Goal: Task Accomplishment & Management: Complete application form

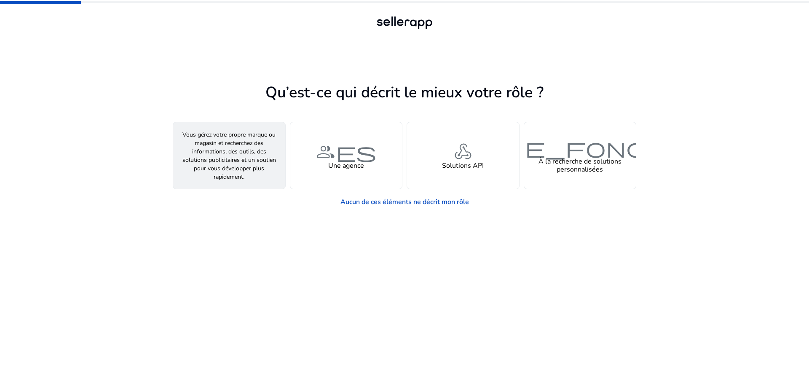
click at [251, 151] on font "personne" at bounding box center [229, 151] width 61 height 24
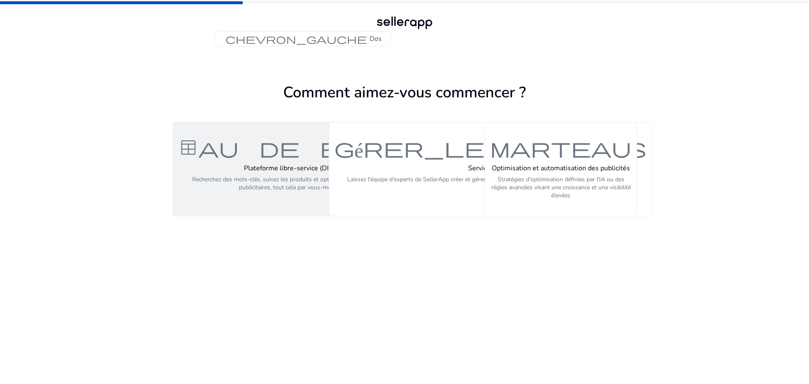
click at [282, 168] on font "Plateforme libre-service (DIY)" at bounding box center [289, 168] width 91 height 9
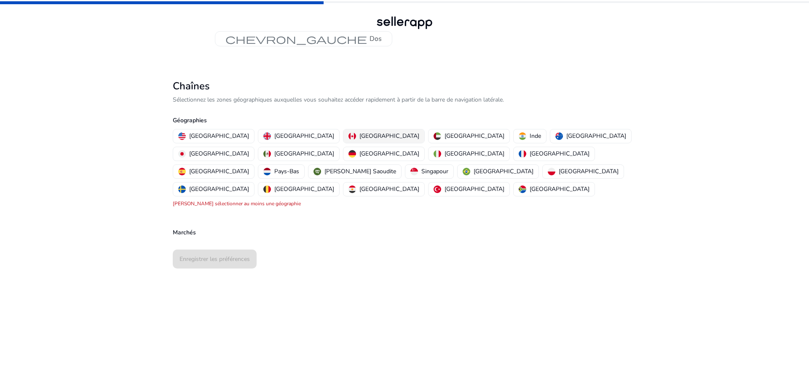
click at [359, 133] on font "[GEOGRAPHIC_DATA]" at bounding box center [389, 136] width 60 height 8
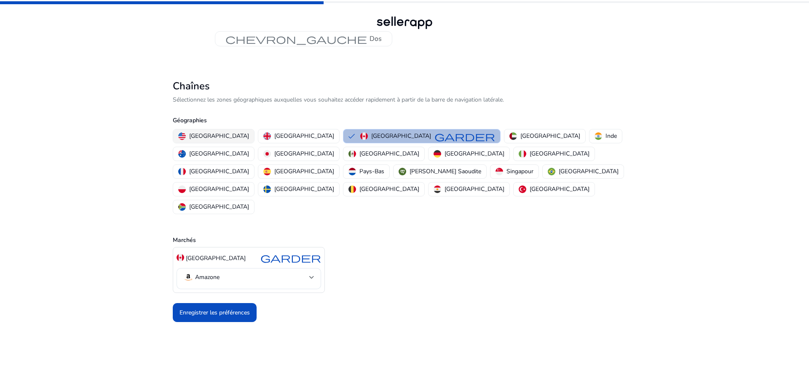
click at [194, 136] on font "[GEOGRAPHIC_DATA]" at bounding box center [219, 136] width 60 height 8
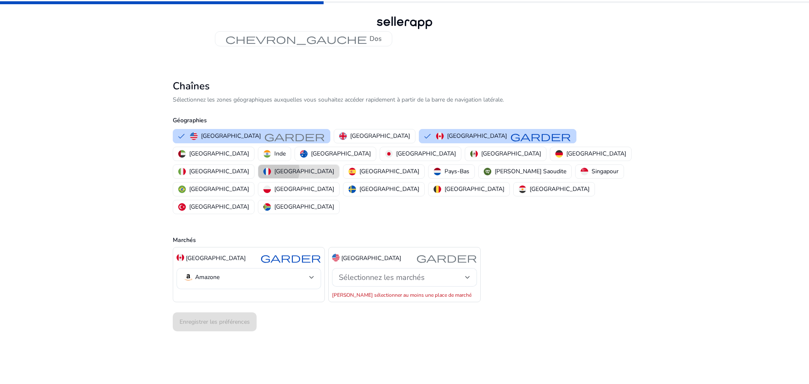
click at [334, 167] on font "[GEOGRAPHIC_DATA]" at bounding box center [304, 171] width 60 height 8
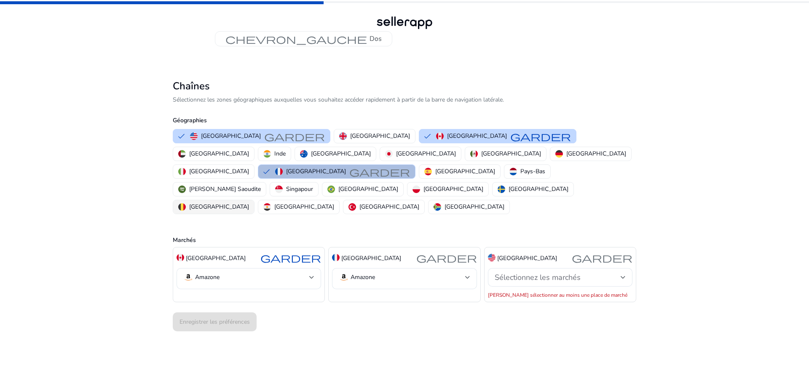
click at [249, 203] on font "[GEOGRAPHIC_DATA]" at bounding box center [219, 207] width 60 height 8
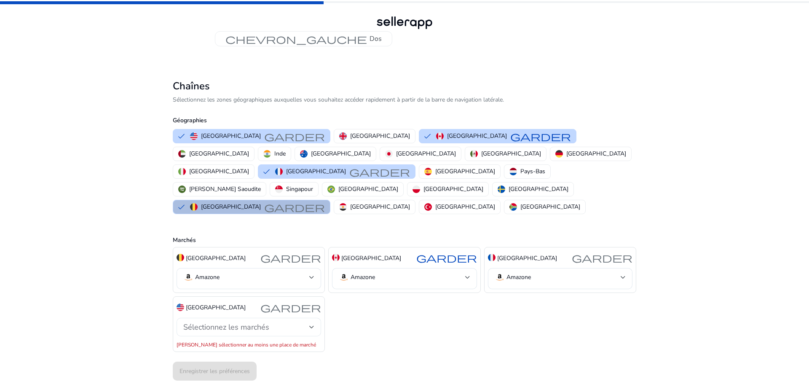
click at [305, 322] on div "Sélectionnez les marchés" at bounding box center [246, 326] width 126 height 9
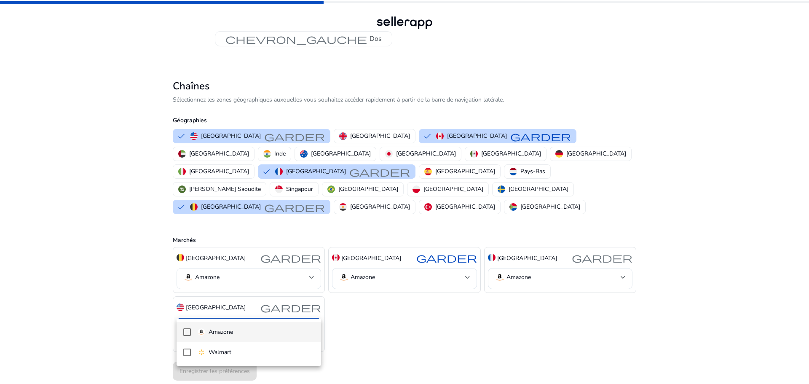
click at [184, 332] on mat-pseudo-checkbox at bounding box center [187, 332] width 8 height 8
click at [412, 319] on div at bounding box center [404, 192] width 809 height 384
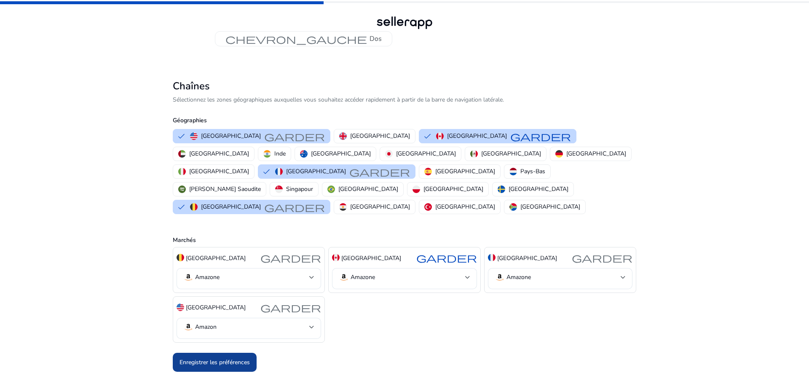
click at [232, 358] on font "Enregistrer les préférences" at bounding box center [215, 362] width 70 height 8
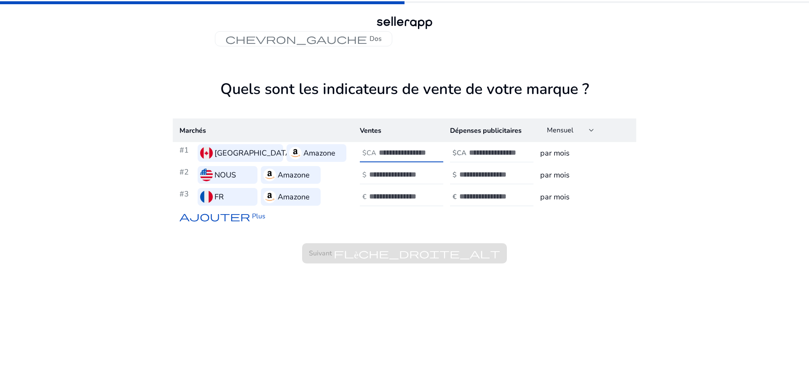
click at [423, 151] on input "number" at bounding box center [407, 152] width 57 height 9
click at [433, 151] on input "*" at bounding box center [407, 152] width 57 height 9
click at [431, 155] on input "*" at bounding box center [407, 152] width 57 height 9
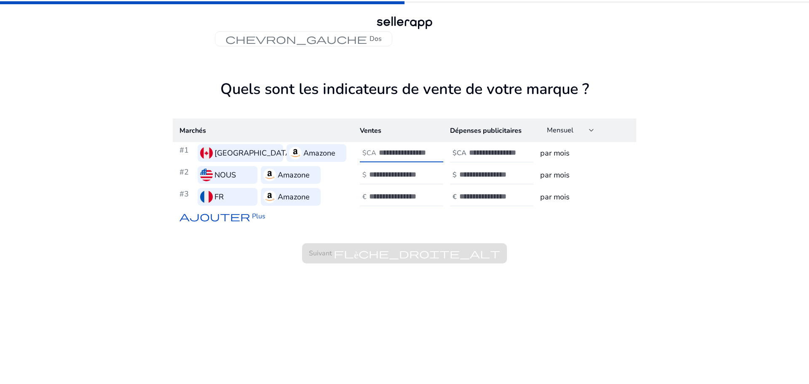
click at [431, 155] on input "*" at bounding box center [407, 152] width 57 height 9
click at [431, 155] on input "**" at bounding box center [407, 152] width 57 height 9
type input "*"
click at [432, 150] on input "*" at bounding box center [407, 152] width 57 height 9
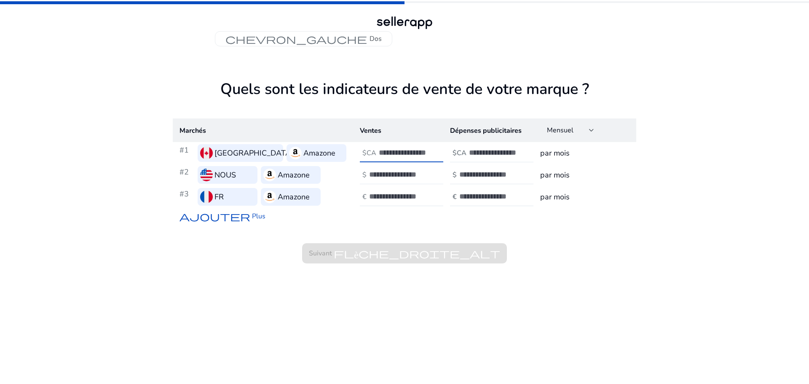
click at [436, 175] on div at bounding box center [407, 175] width 76 height 19
click at [422, 173] on input "*" at bounding box center [397, 174] width 57 height 9
type input "*"
click at [423, 175] on input "*" at bounding box center [397, 174] width 57 height 9
click at [433, 192] on div at bounding box center [407, 197] width 76 height 19
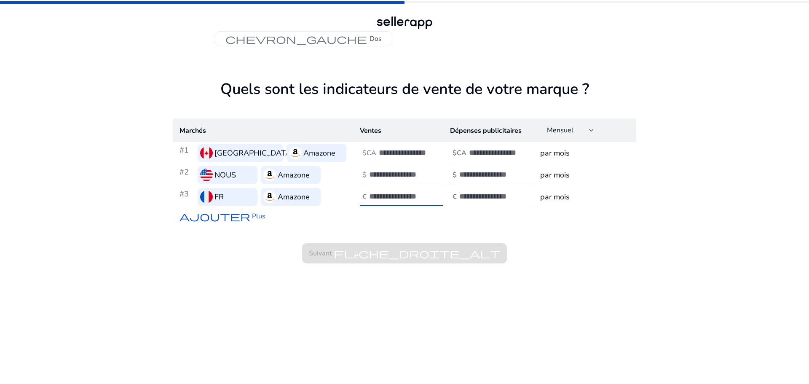
click at [423, 198] on input "**" at bounding box center [397, 196] width 57 height 9
type input "*"
click at [424, 193] on input "*" at bounding box center [397, 196] width 57 height 9
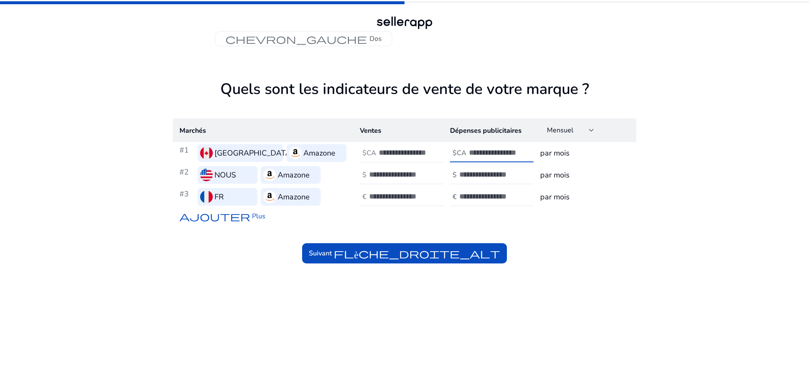
click at [522, 150] on input "*" at bounding box center [497, 152] width 57 height 9
type input "*"
click at [523, 155] on input "*" at bounding box center [497, 152] width 57 height 9
click at [526, 173] on div at bounding box center [497, 175] width 76 height 19
click at [512, 180] on div at bounding box center [497, 175] width 76 height 19
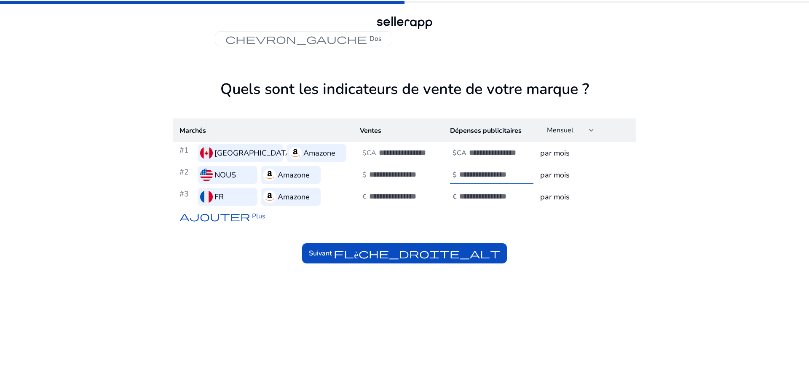
click at [513, 172] on input "*" at bounding box center [487, 174] width 57 height 9
type input "*"
click at [513, 176] on input "*" at bounding box center [487, 174] width 57 height 9
click at [517, 196] on div at bounding box center [497, 197] width 76 height 19
click at [512, 198] on input "**" at bounding box center [487, 196] width 57 height 9
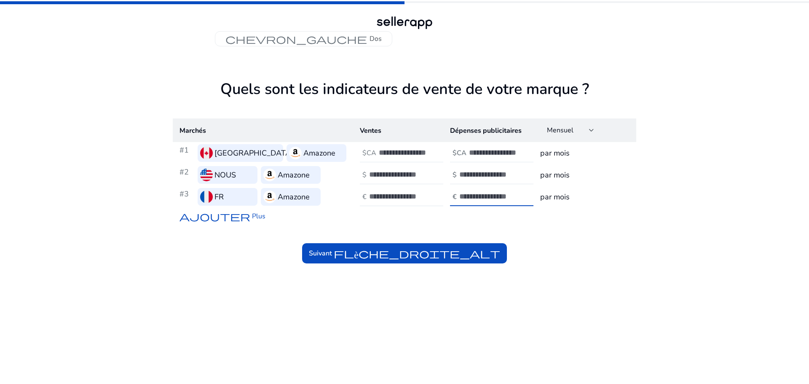
type input "*"
click at [512, 192] on input "*" at bounding box center [487, 196] width 57 height 9
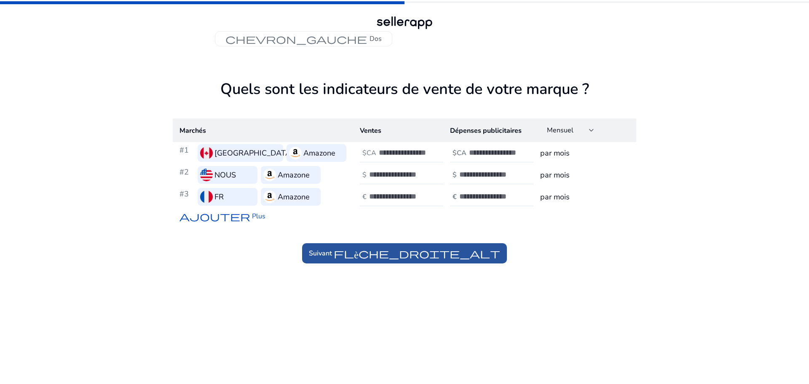
click at [442, 256] on font "flèche_droite_alt" at bounding box center [417, 253] width 166 height 12
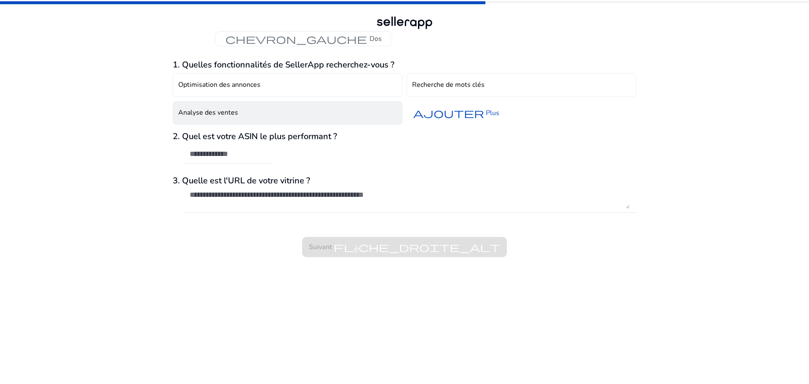
click at [227, 112] on font "Analyse des ventes" at bounding box center [208, 112] width 60 height 9
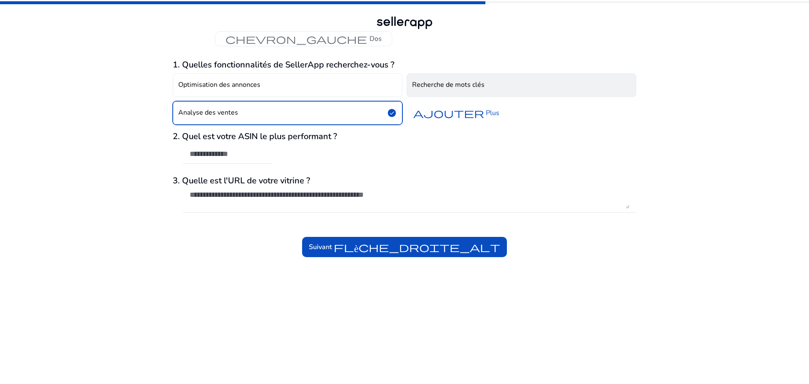
click at [481, 83] on font "Recherche de mots clés" at bounding box center [448, 84] width 72 height 9
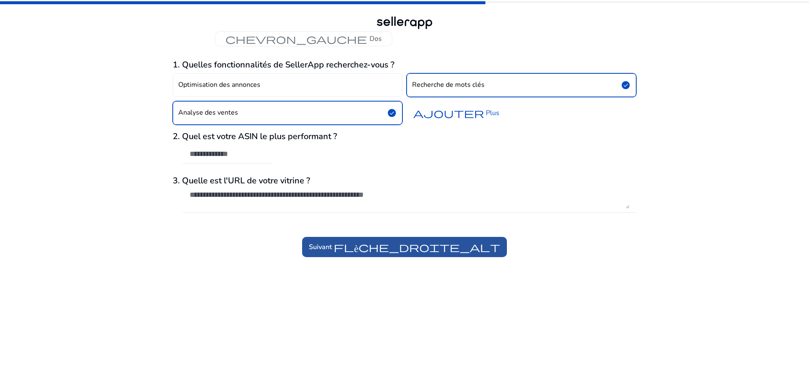
click at [466, 251] on font "flèche_droite_alt" at bounding box center [417, 247] width 166 height 12
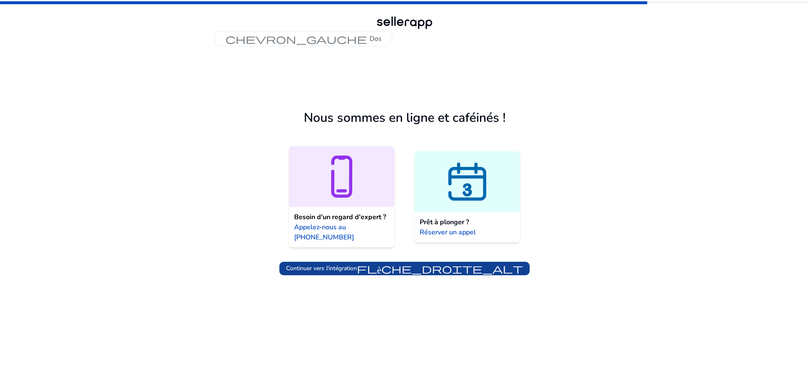
click at [479, 269] on font "flèche_droite_alt" at bounding box center [440, 269] width 166 height 12
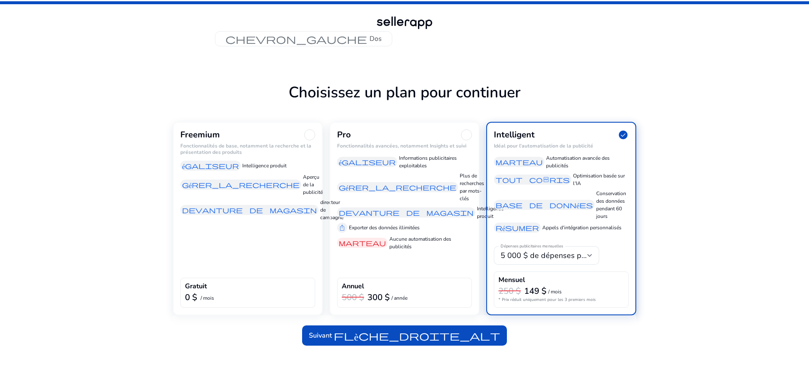
click at [257, 135] on div "Freemium" at bounding box center [247, 134] width 135 height 11
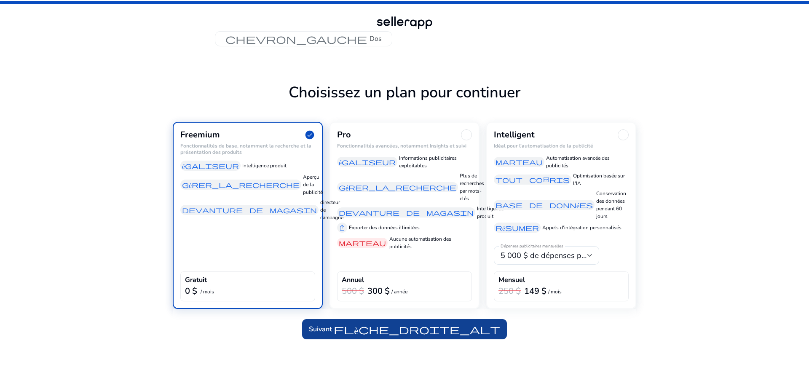
click at [434, 332] on font "flèche_droite_alt" at bounding box center [417, 329] width 166 height 12
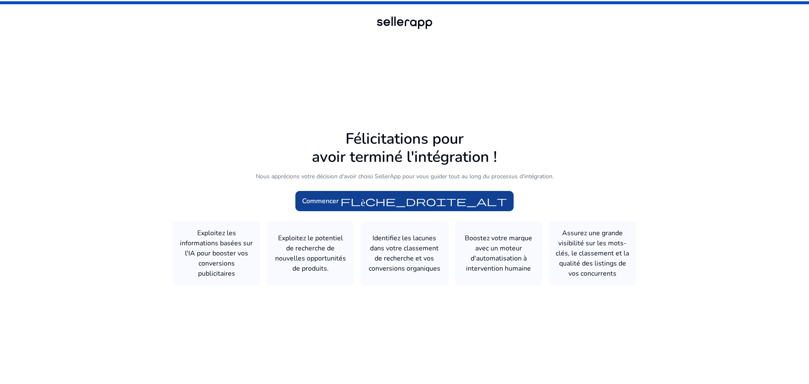
click at [396, 202] on font "flèche_droite_alt" at bounding box center [423, 201] width 166 height 12
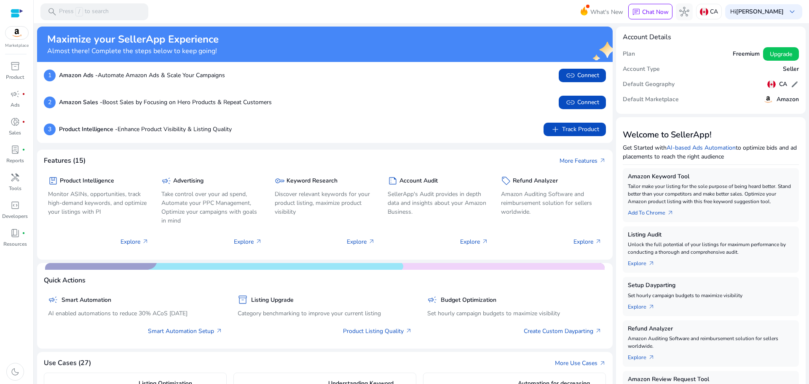
click at [13, 34] on img at bounding box center [16, 33] width 23 height 13
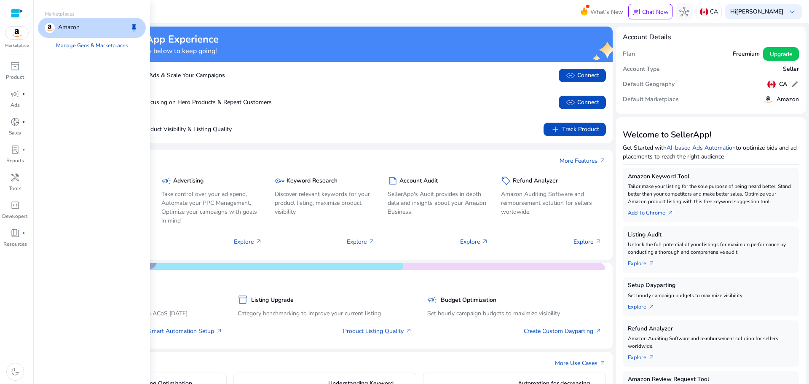
click at [81, 26] on div "Amazon keep" at bounding box center [92, 28] width 108 height 20
